Goal: Check status: Check status

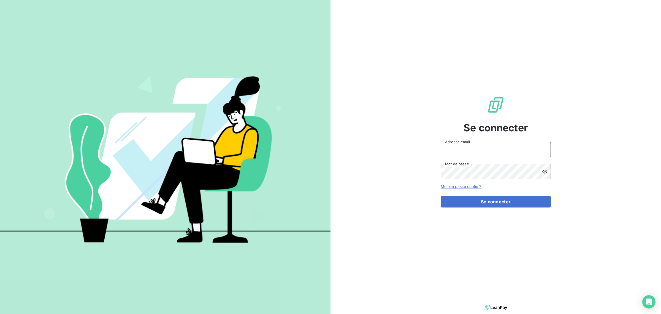
type input "[EMAIL_ADDRESS][DOMAIN_NAME]"
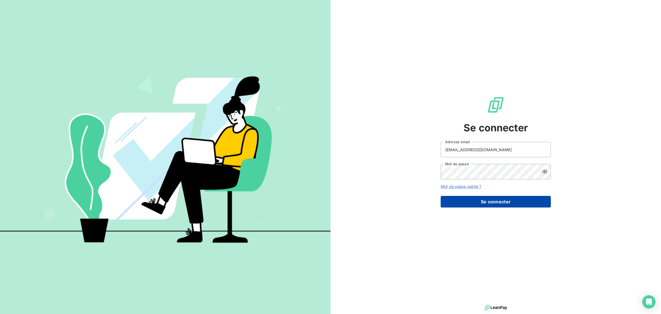
click at [465, 200] on button "Se connecter" at bounding box center [496, 202] width 110 height 12
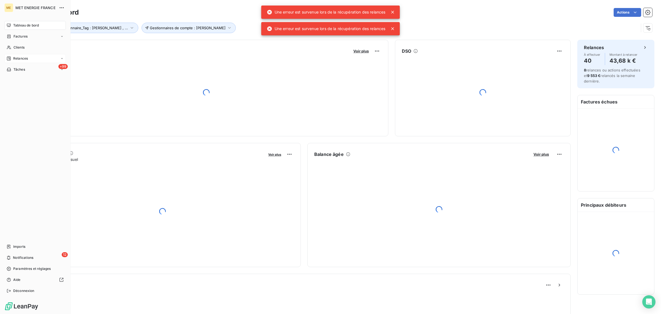
click at [11, 57] on icon at bounding box center [9, 58] width 4 height 4
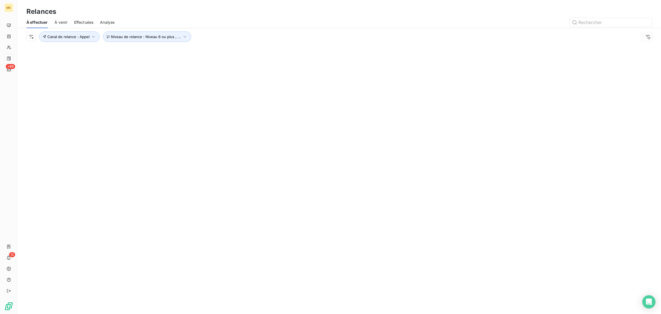
click at [77, 20] on span "Effectuées" at bounding box center [84, 23] width 20 height 6
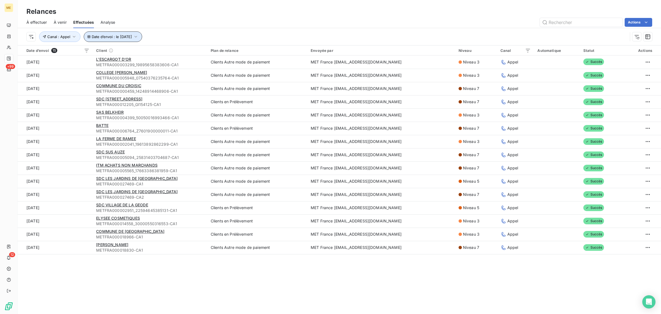
click at [98, 34] on span "Date d’envoi : le [DATE]" at bounding box center [112, 36] width 40 height 4
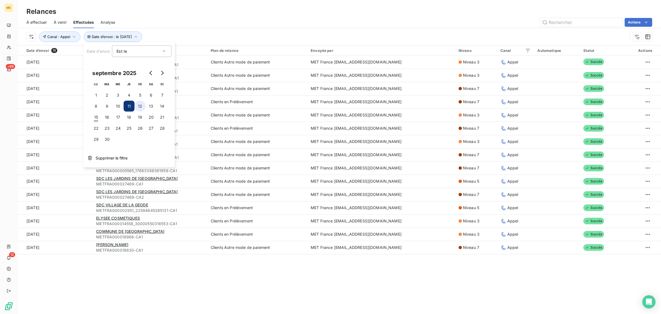
click at [135, 105] on button "12" at bounding box center [140, 106] width 11 height 11
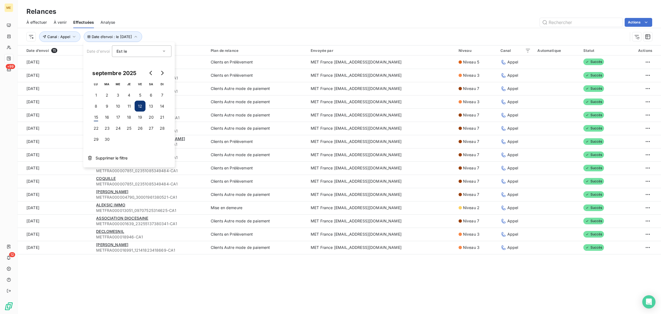
click at [165, 274] on div "Relances À effectuer À venir Effectuées Analyse Actions Date d’envoi : le [DATE…" at bounding box center [340, 157] width 644 height 314
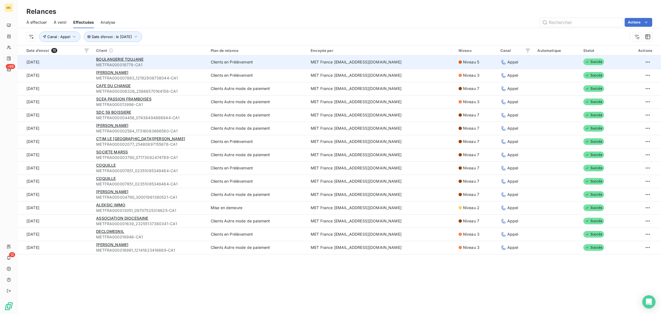
click at [176, 65] on span "METFRA000018779-CA1" at bounding box center [150, 65] width 108 height 6
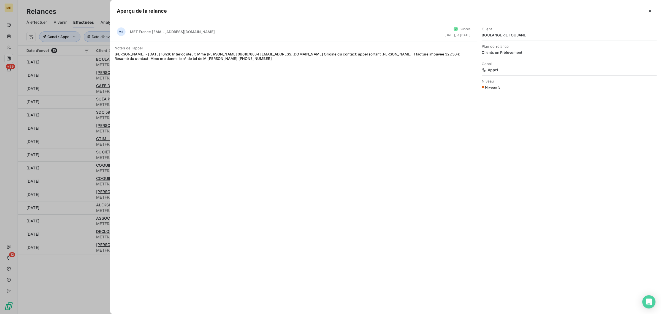
click at [76, 70] on div at bounding box center [330, 157] width 661 height 314
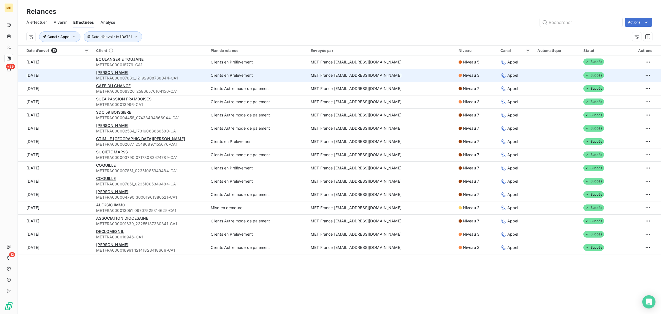
click at [76, 71] on td "[DATE]" at bounding box center [55, 75] width 75 height 13
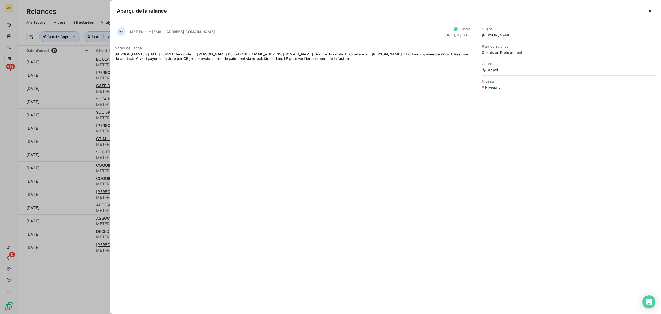
click at [87, 86] on div at bounding box center [330, 157] width 661 height 314
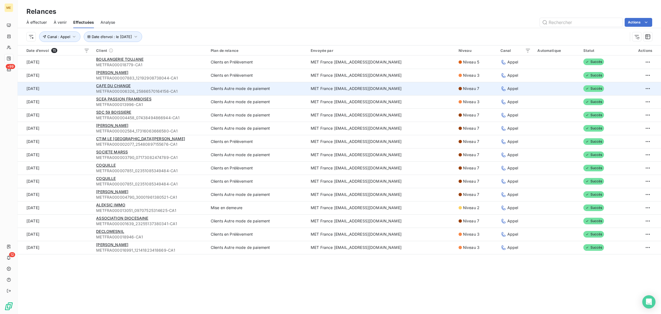
click at [87, 88] on td "[DATE]" at bounding box center [55, 88] width 75 height 13
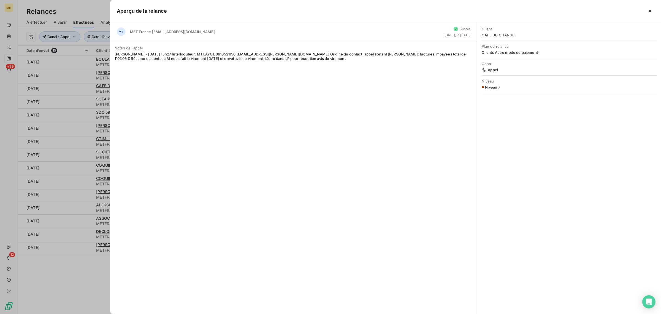
click at [81, 94] on div at bounding box center [330, 157] width 661 height 314
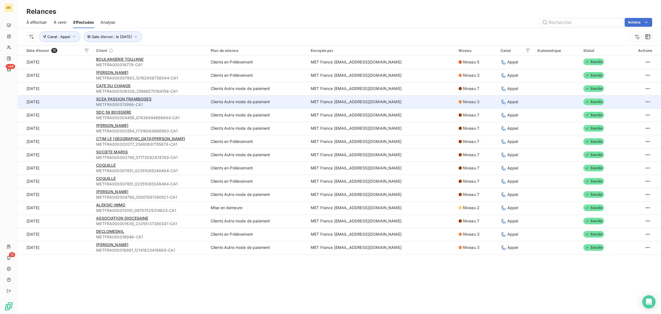
click at [82, 105] on td "[DATE]" at bounding box center [55, 101] width 75 height 13
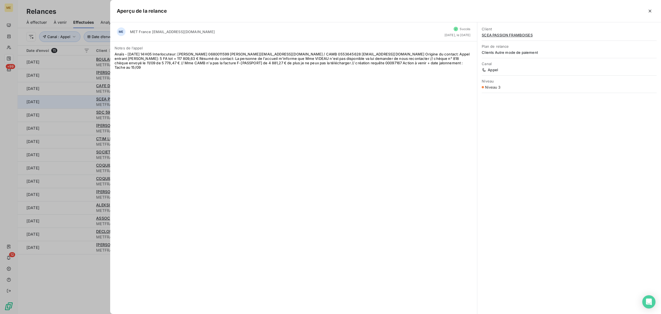
click at [82, 105] on div at bounding box center [330, 157] width 661 height 314
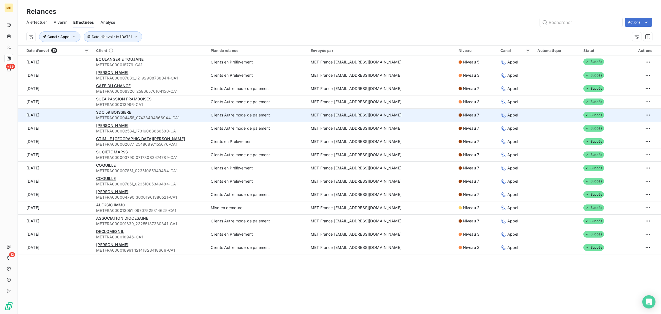
click at [81, 119] on td "[DATE]" at bounding box center [55, 114] width 75 height 13
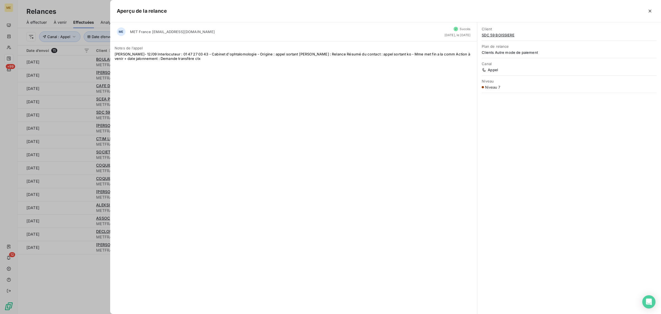
click at [74, 115] on div at bounding box center [330, 157] width 661 height 314
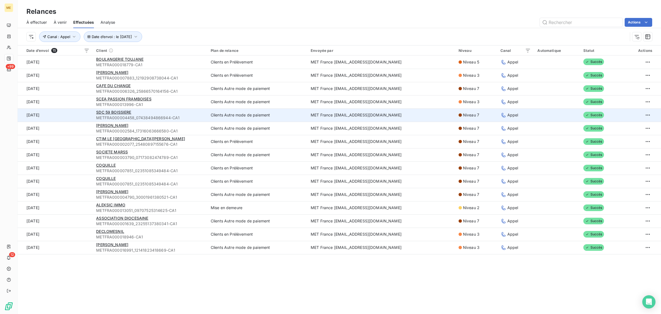
click at [63, 119] on td "[DATE]" at bounding box center [55, 114] width 75 height 13
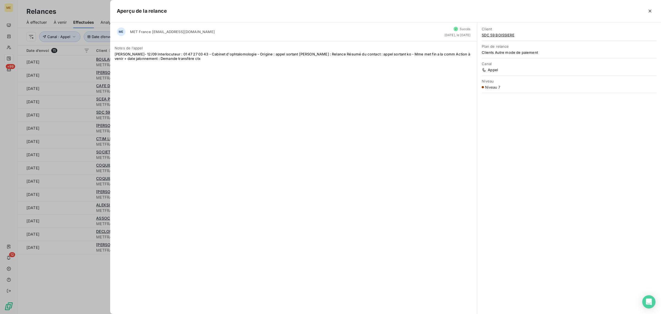
click at [62, 119] on div at bounding box center [330, 157] width 661 height 314
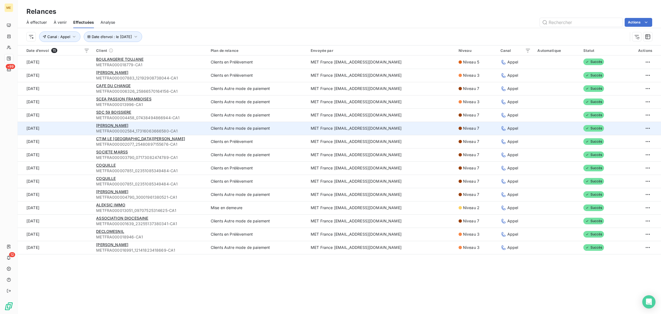
click at [62, 128] on td "[DATE]" at bounding box center [55, 128] width 75 height 13
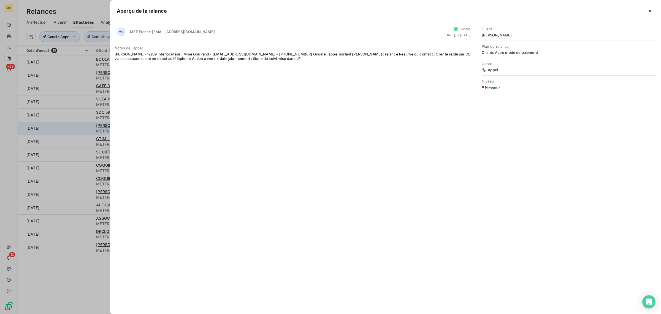
click at [62, 128] on div at bounding box center [330, 157] width 661 height 314
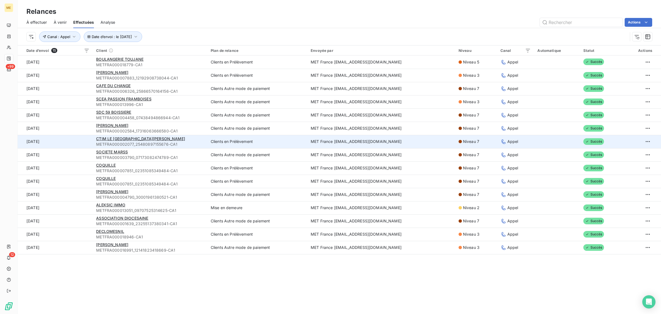
click at [72, 146] on td "[DATE]" at bounding box center [55, 141] width 75 height 13
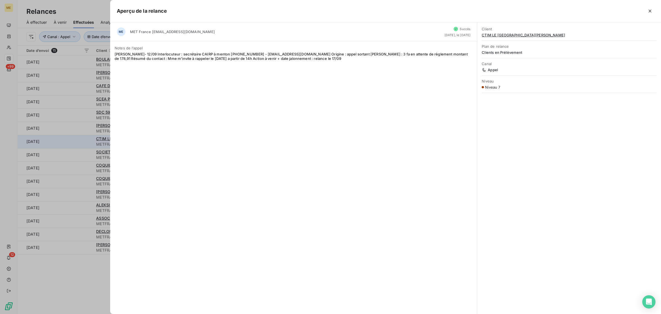
click at [72, 146] on div at bounding box center [330, 157] width 661 height 314
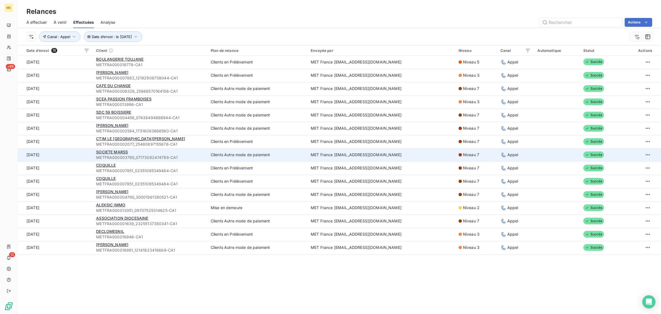
click at [76, 155] on td "[DATE]" at bounding box center [55, 154] width 75 height 13
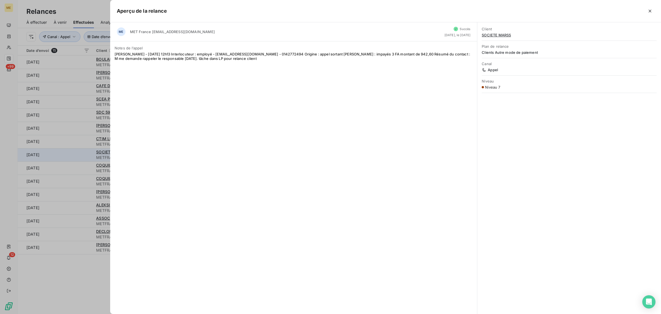
click at [76, 155] on div at bounding box center [330, 157] width 661 height 314
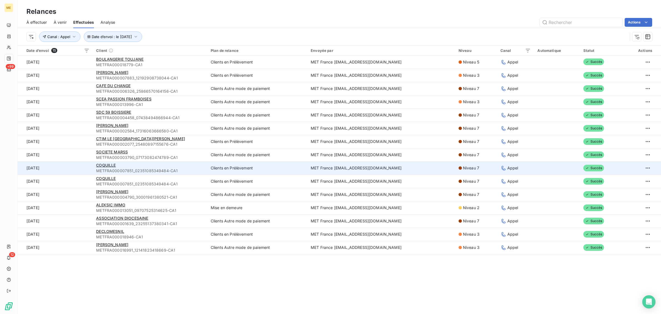
click at [72, 174] on td "[DATE]" at bounding box center [55, 167] width 75 height 13
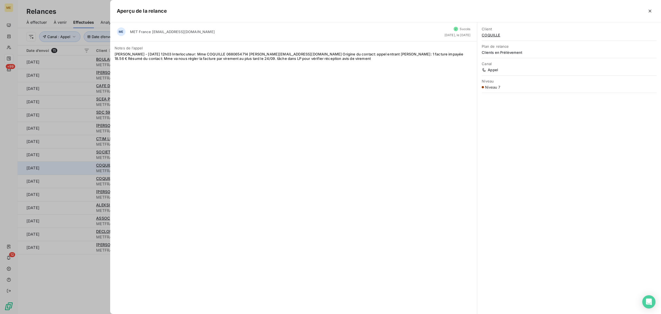
click at [72, 174] on div at bounding box center [330, 157] width 661 height 314
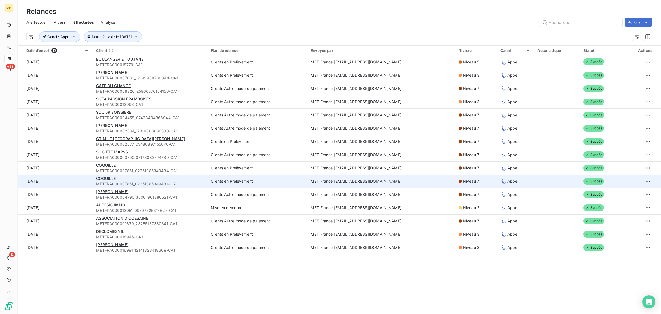
click at [72, 185] on td "[DATE]" at bounding box center [55, 180] width 75 height 13
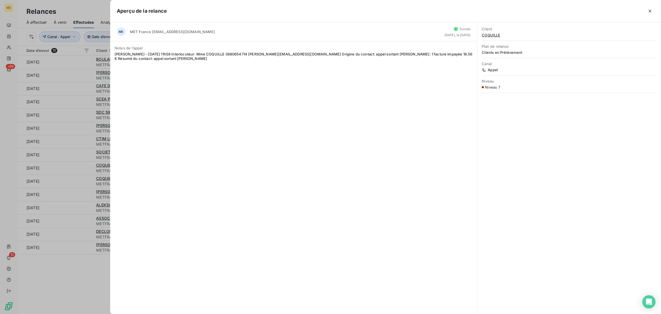
click at [74, 186] on div at bounding box center [330, 157] width 661 height 314
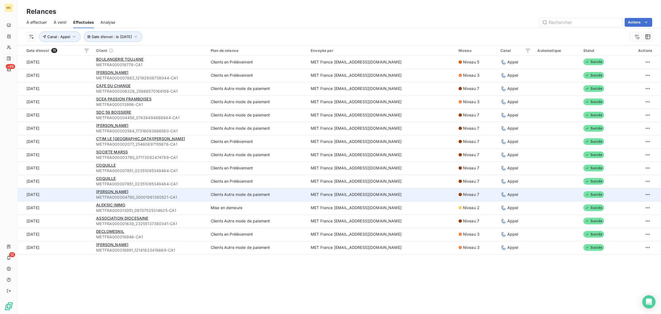
click at [70, 198] on td "[DATE]" at bounding box center [55, 194] width 75 height 13
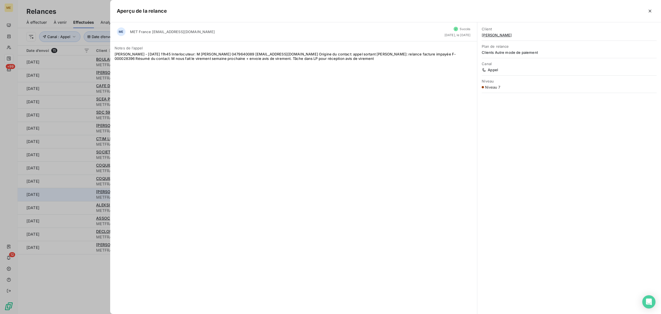
click at [70, 198] on div at bounding box center [330, 157] width 661 height 314
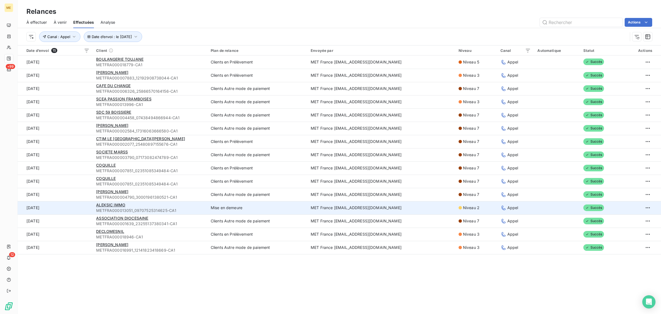
click at [77, 206] on td "[DATE]" at bounding box center [55, 207] width 75 height 13
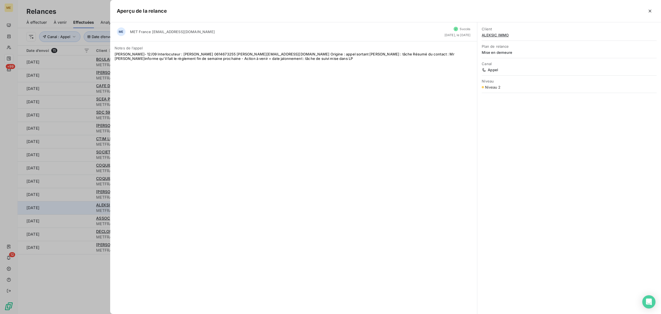
click at [77, 206] on div at bounding box center [330, 157] width 661 height 314
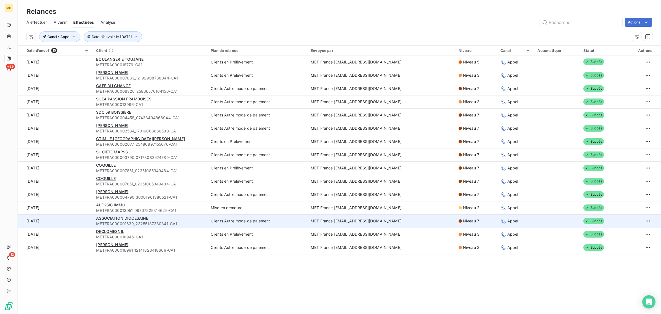
click at [75, 215] on td "[DATE]" at bounding box center [55, 220] width 75 height 13
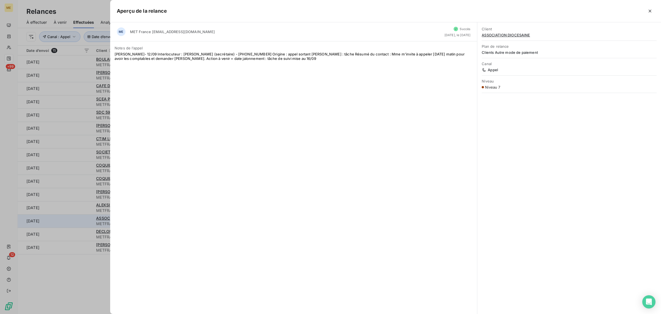
click at [75, 215] on div at bounding box center [330, 157] width 661 height 314
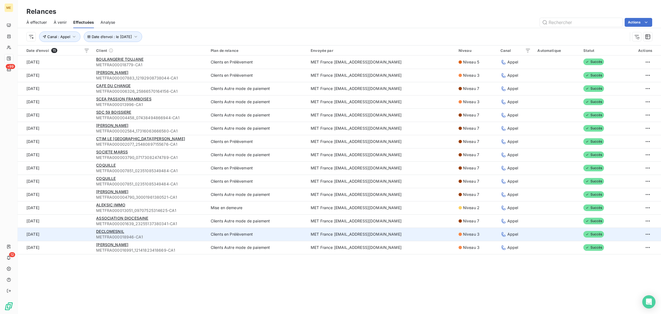
click at [79, 230] on td "[DATE]" at bounding box center [55, 233] width 75 height 13
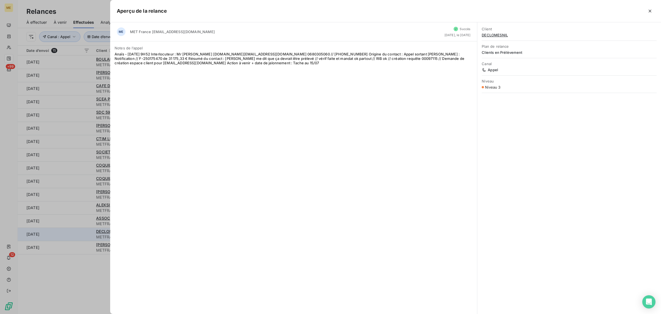
click at [79, 230] on div at bounding box center [330, 157] width 661 height 314
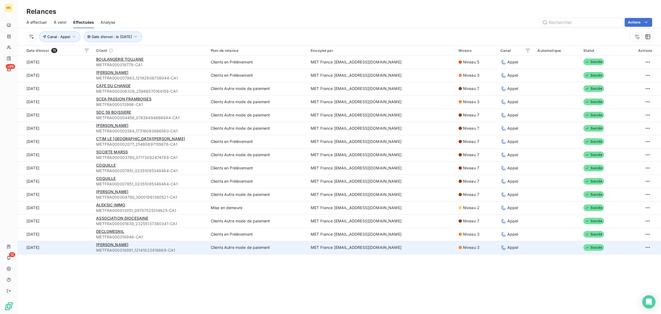
click at [78, 245] on td "[DATE]" at bounding box center [55, 247] width 75 height 13
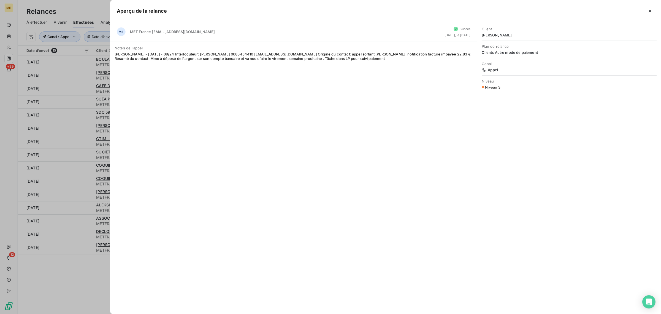
click at [70, 295] on div at bounding box center [330, 157] width 661 height 314
